Goal: Information Seeking & Learning: Learn about a topic

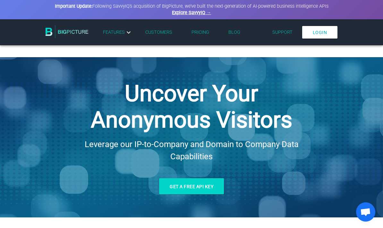
click at [203, 30] on link "Pricing" at bounding box center [201, 32] width 18 height 5
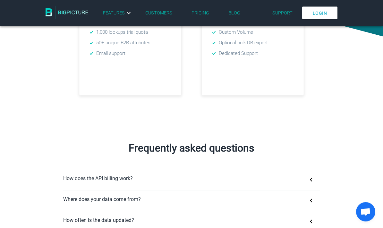
scroll to position [295, 0]
click at [313, 183] on button "How does the API billing work?" at bounding box center [191, 179] width 257 height 21
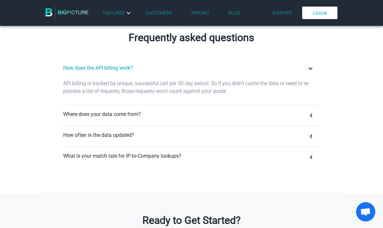
scroll to position [405, 0]
click at [79, 111] on button "Where does your data come from?" at bounding box center [191, 115] width 257 height 21
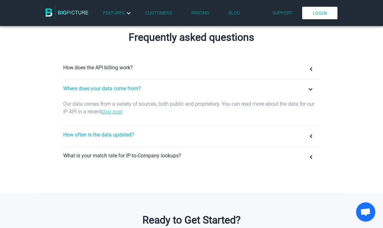
click at [92, 141] on button "How often is the data updated?" at bounding box center [191, 136] width 257 height 21
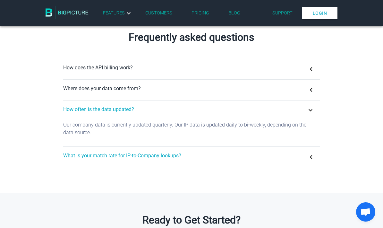
click at [158, 165] on button "What is your match rate for IP-to-Company lookups?" at bounding box center [191, 157] width 257 height 21
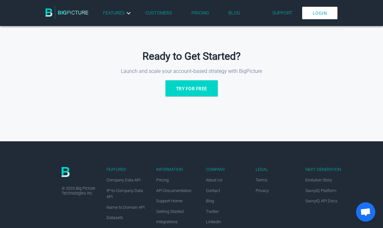
scroll to position [567, 0]
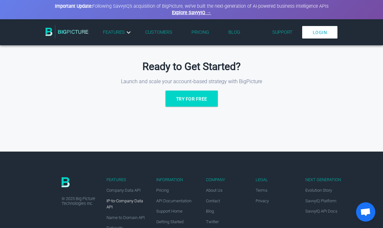
click at [126, 203] on span "IP-to-Company Data API" at bounding box center [125, 203] width 37 height 11
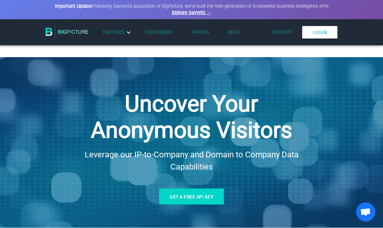
click at [199, 25] on div "Login Features Company Data API IP-to-Company Data API Name to Domain API Datas…" at bounding box center [215, 32] width 244 height 18
click at [202, 34] on link "Pricing" at bounding box center [201, 32] width 18 height 5
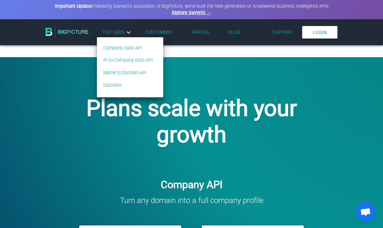
click at [111, 57] on link "IP-to-Company Data API" at bounding box center [128, 60] width 50 height 7
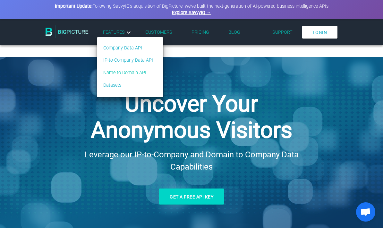
click at [118, 72] on link "Name to Domain API" at bounding box center [128, 72] width 50 height 7
click at [109, 88] on link "Datasets" at bounding box center [128, 85] width 50 height 7
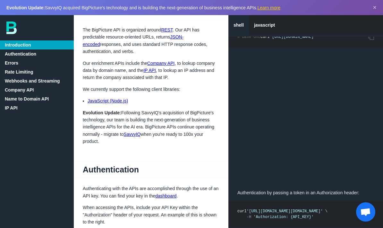
scroll to position [22, 0]
